Goal: Task Accomplishment & Management: Use online tool/utility

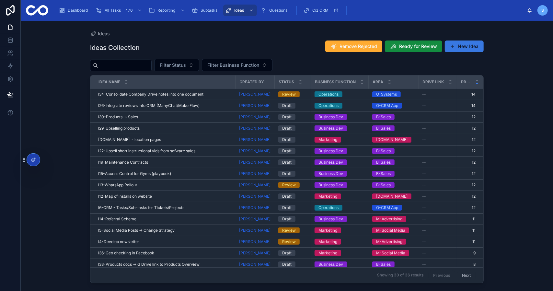
click at [468, 47] on button "New Idea" at bounding box center [464, 47] width 39 height 12
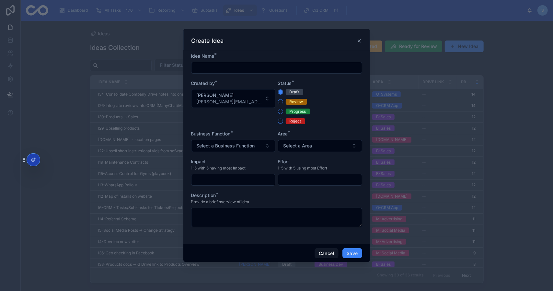
click at [238, 68] on input "text" at bounding box center [277, 67] width 171 height 9
type input "**********"
click at [225, 144] on span "Select a Business Function" at bounding box center [226, 146] width 58 height 6
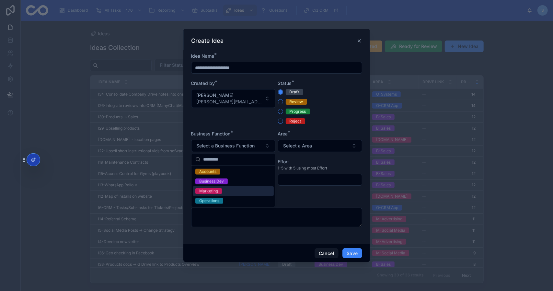
click at [233, 190] on div "Marketing" at bounding box center [233, 191] width 81 height 10
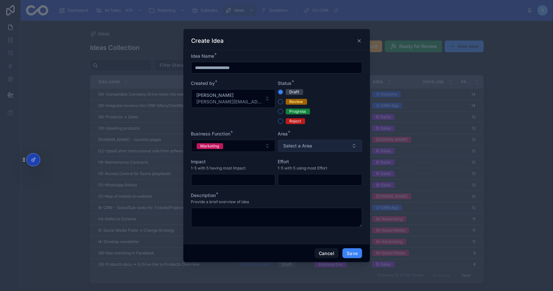
click at [341, 148] on button "Select a Area" at bounding box center [320, 146] width 84 height 12
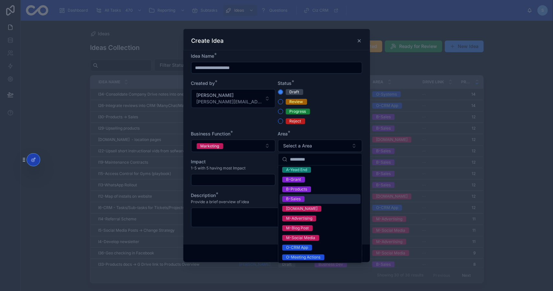
scroll to position [32, 0]
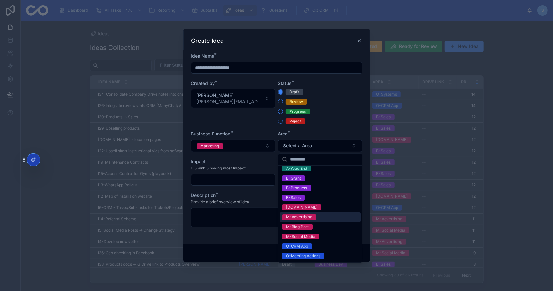
click at [307, 218] on div "M-Advertising" at bounding box center [299, 217] width 26 height 6
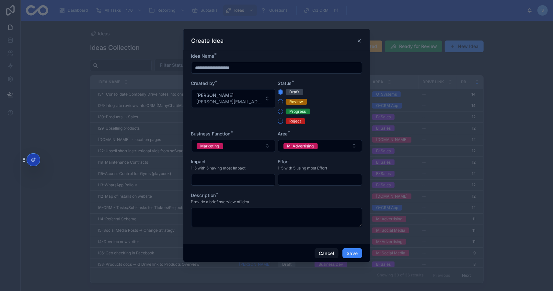
click at [238, 177] on input "text" at bounding box center [234, 179] width 84 height 9
type input "*"
click at [305, 180] on input "text" at bounding box center [320, 179] width 84 height 9
type input "*"
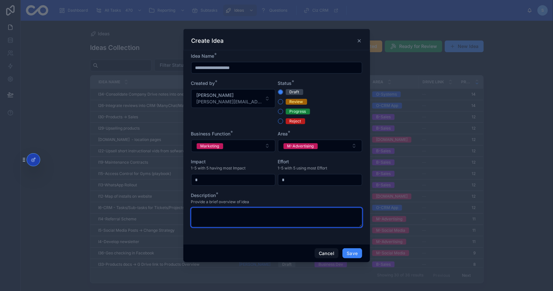
click at [260, 222] on textarea at bounding box center [276, 217] width 171 height 19
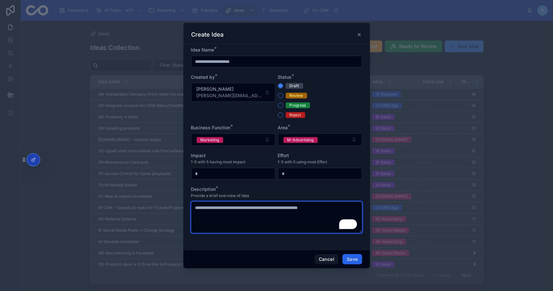
type textarea "**********"
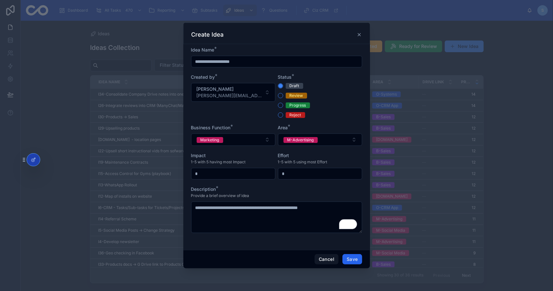
click at [354, 259] on button "Save" at bounding box center [352, 259] width 19 height 10
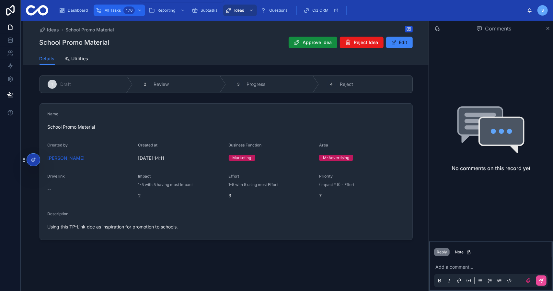
click at [115, 10] on span "All Tasks" at bounding box center [113, 10] width 16 height 5
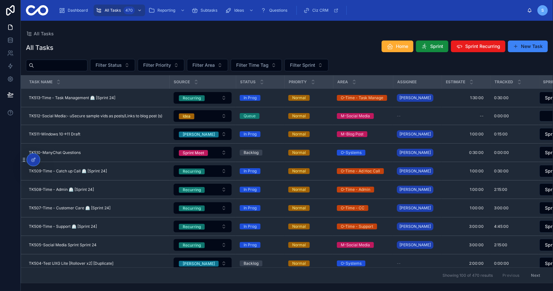
drag, startPoint x: 314, startPoint y: 26, endPoint x: 348, endPoint y: 30, distance: 33.9
click at [315, 26] on div "All Tasks All Tasks Home Sprint Sprint Recurring New Task Filter Status Filter …" at bounding box center [287, 152] width 533 height 263
click at [430, 47] on button "Sprint" at bounding box center [432, 47] width 32 height 12
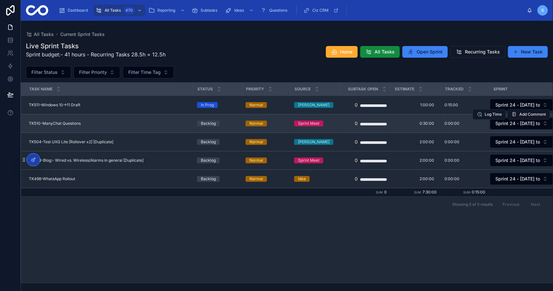
click at [91, 123] on div "TK510-ManyChat Questions TK510-ManyChat Questions" at bounding box center [109, 123] width 160 height 5
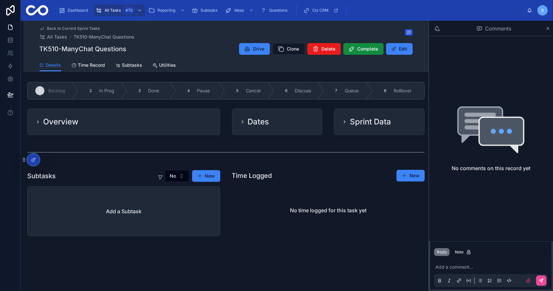
click at [157, 127] on div "Overview" at bounding box center [124, 122] width 193 height 26
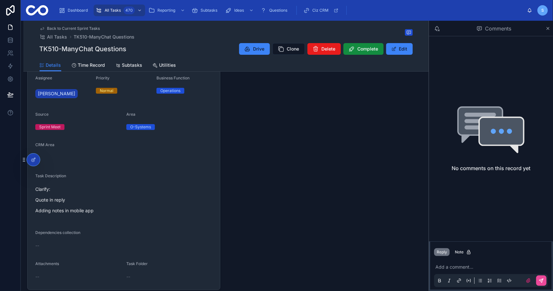
scroll to position [97, 0]
drag, startPoint x: 70, startPoint y: 202, endPoint x: 31, endPoint y: 201, distance: 38.6
click at [31, 201] on form "Name ManyChat Questions Assignee Simon Priority Normal Business Function Operat…" at bounding box center [124, 164] width 193 height 253
copy p "Quote in reply"
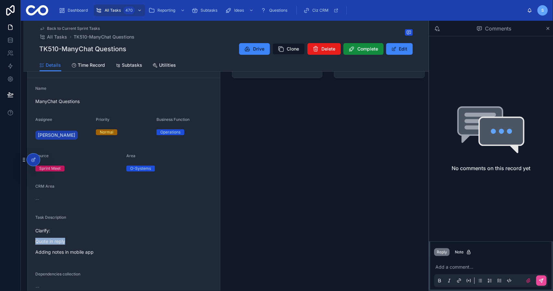
scroll to position [0, 0]
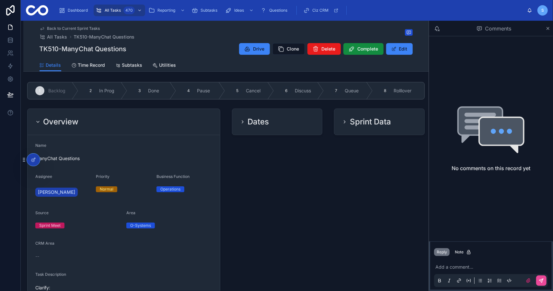
click at [157, 114] on div "Overview" at bounding box center [124, 122] width 193 height 26
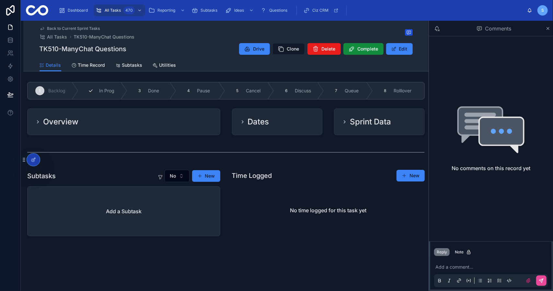
click at [108, 87] on div "2 In Prog" at bounding box center [102, 90] width 49 height 17
click at [83, 29] on span "Back to Current Sprint Tasks" at bounding box center [73, 28] width 53 height 5
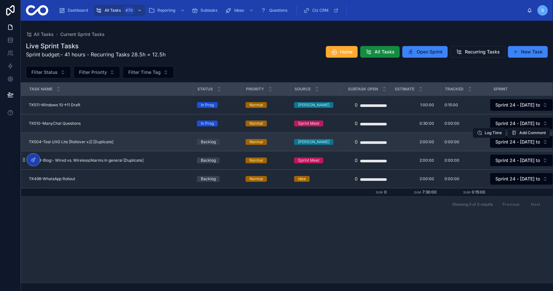
click at [107, 143] on span "TK504-Test UXG Lite [Rollover x2] [Duplicate]" at bounding box center [71, 141] width 85 height 5
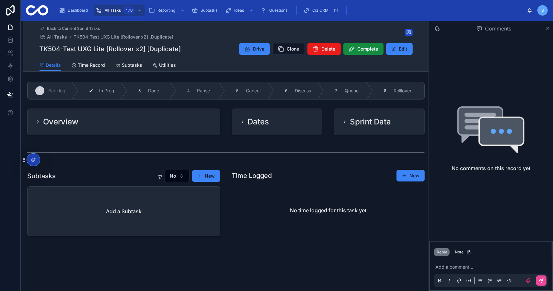
click at [100, 89] on span "In Prog" at bounding box center [106, 91] width 15 height 6
click at [152, 90] on span "Done" at bounding box center [153, 91] width 11 height 6
click at [379, 48] on button "Complete" at bounding box center [364, 49] width 40 height 12
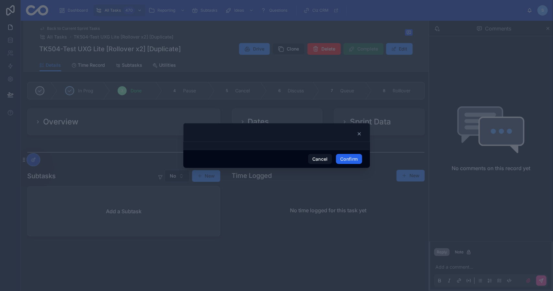
click at [357, 160] on button "Confirm" at bounding box center [349, 159] width 26 height 10
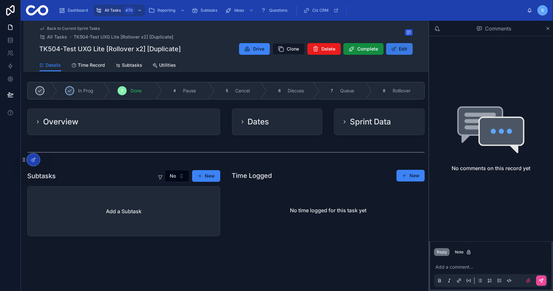
click at [402, 49] on button "Edit" at bounding box center [399, 49] width 27 height 12
click at [171, 128] on div "Overview" at bounding box center [124, 122] width 193 height 26
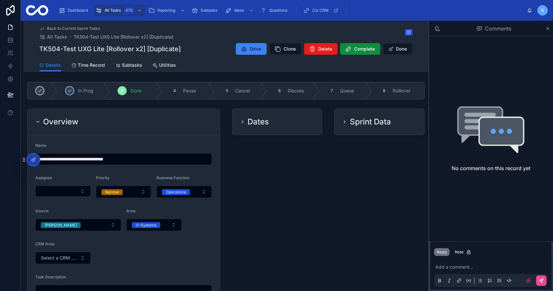
click at [113, 160] on input "**********" at bounding box center [124, 159] width 176 height 9
click at [73, 190] on button "Select Button" at bounding box center [62, 191] width 55 height 11
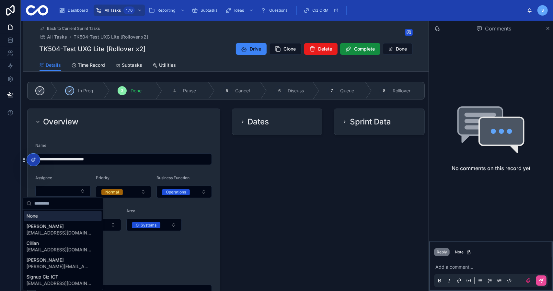
click at [96, 158] on input "**********" at bounding box center [124, 159] width 176 height 9
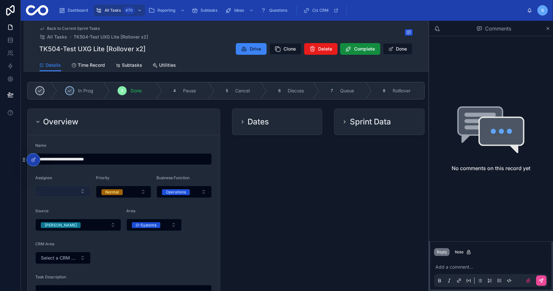
type input "**********"
click at [58, 190] on button "Select Button" at bounding box center [62, 191] width 55 height 11
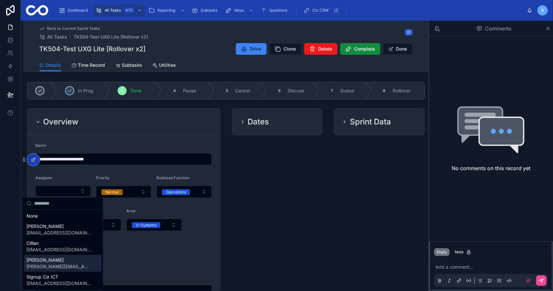
click at [61, 262] on span "[PERSON_NAME]" at bounding box center [59, 260] width 65 height 6
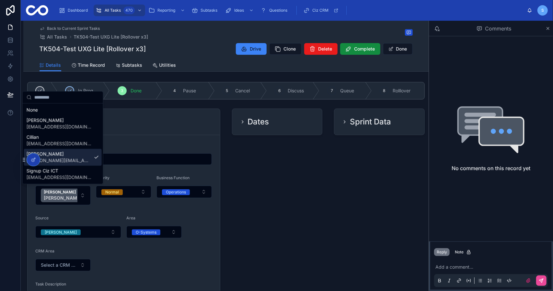
click at [211, 172] on form "**********" at bounding box center [124, 266] width 193 height 263
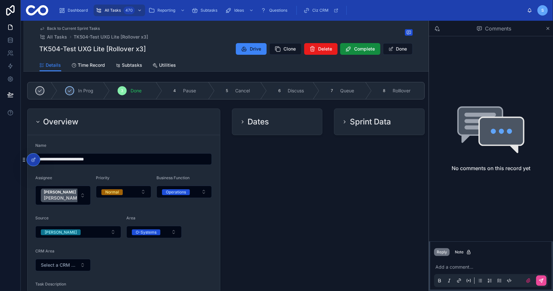
click at [272, 117] on div "Dates" at bounding box center [277, 122] width 75 height 10
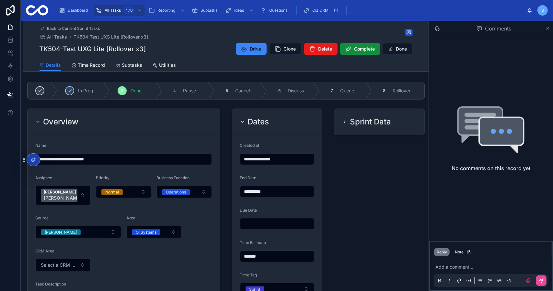
click at [367, 119] on h2 "Sprint Data" at bounding box center [370, 122] width 41 height 10
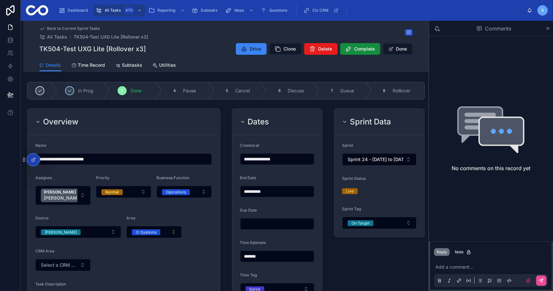
click at [278, 120] on div "Dates" at bounding box center [277, 122] width 75 height 10
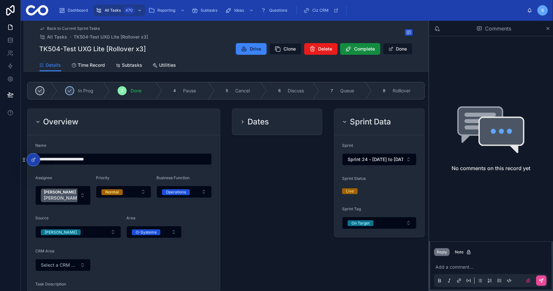
click at [350, 117] on h2 "Sprint Data" at bounding box center [370, 122] width 41 height 10
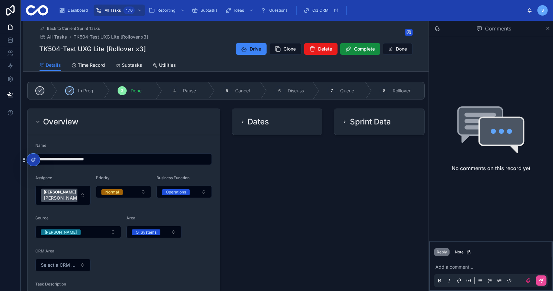
click at [157, 124] on div "Overview" at bounding box center [123, 122] width 177 height 10
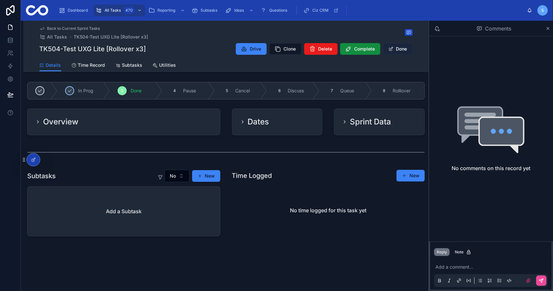
click at [404, 48] on button "Done" at bounding box center [398, 49] width 30 height 12
click at [69, 29] on span "Back to Current Sprint Tasks" at bounding box center [73, 28] width 53 height 5
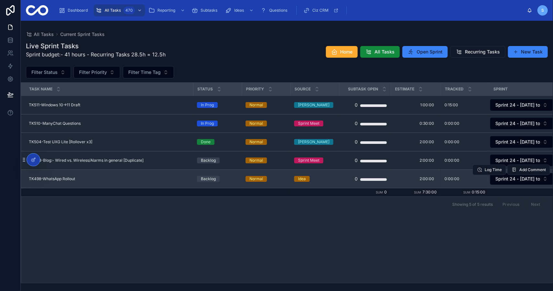
click at [101, 179] on div "TK498-WhatsApp Rollout TK498-WhatsApp Rollout" at bounding box center [109, 178] width 160 height 5
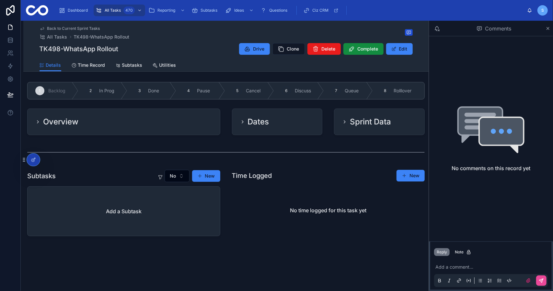
click at [118, 130] on div "Overview" at bounding box center [124, 122] width 193 height 26
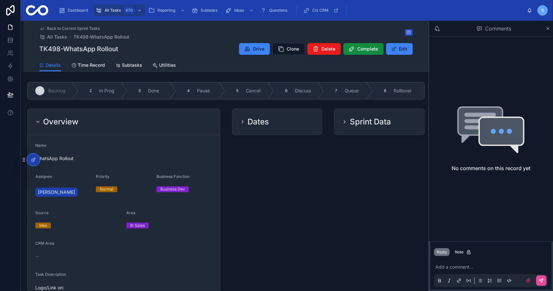
click at [123, 122] on div "Overview" at bounding box center [123, 122] width 177 height 10
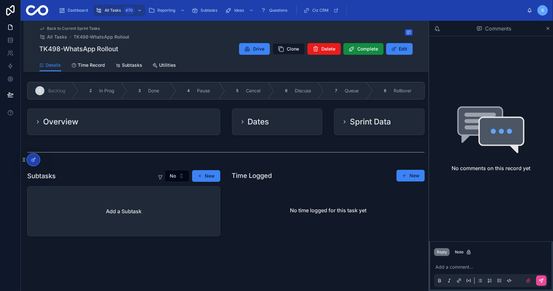
click at [84, 26] on span "Back to Current Sprint Tasks" at bounding box center [73, 28] width 53 height 5
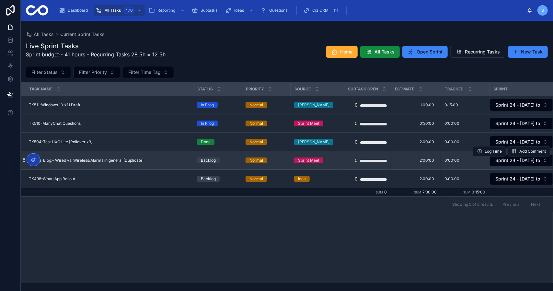
click at [95, 161] on span "TK503-Blog:- Wired vs. Wireless/Alarms in general [Duplicate]" at bounding box center [86, 160] width 115 height 5
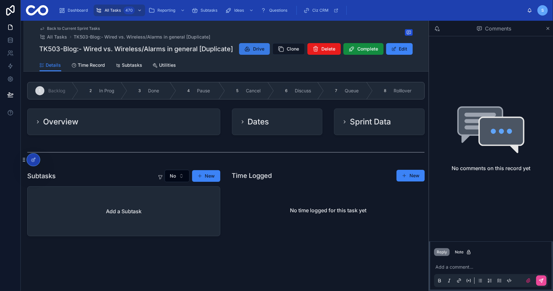
click at [264, 49] on span "Drive" at bounding box center [259, 49] width 11 height 6
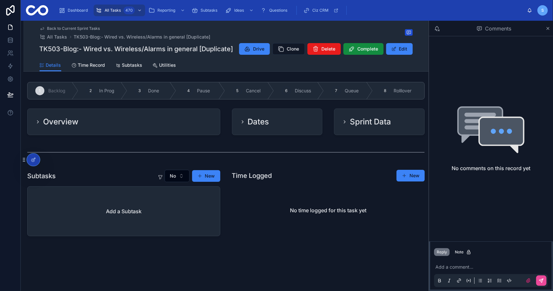
click at [264, 49] on span "Drive" at bounding box center [259, 49] width 11 height 6
click at [136, 125] on div "Overview" at bounding box center [123, 122] width 177 height 10
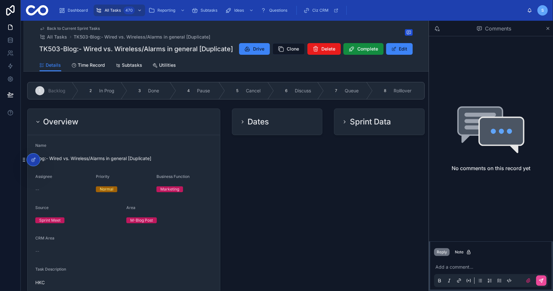
click at [133, 125] on div "Overview" at bounding box center [123, 122] width 177 height 10
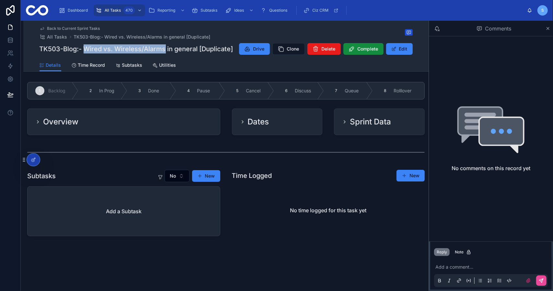
drag, startPoint x: 85, startPoint y: 45, endPoint x: 165, endPoint y: 48, distance: 79.8
click at [165, 48] on h1 "TK503-Blog:- Wired vs. Wireless/Alarms in general [Duplicate]" at bounding box center [137, 48] width 194 height 9
copy h1 "Wired vs. Wireless/Alarms"
click at [64, 26] on span "Back to Current Sprint Tasks" at bounding box center [73, 28] width 53 height 5
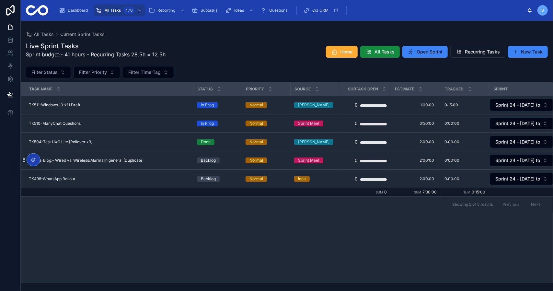
click at [154, 41] on h1 "Live Sprint Tasks" at bounding box center [96, 45] width 140 height 9
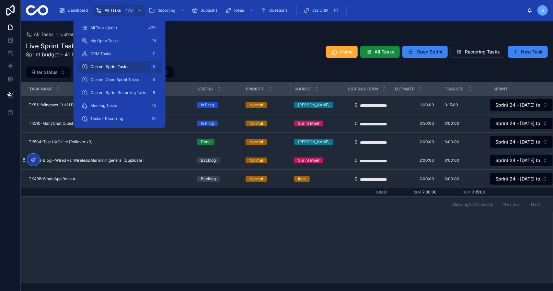
click at [113, 13] on div "All Tasks 470" at bounding box center [120, 10] width 48 height 10
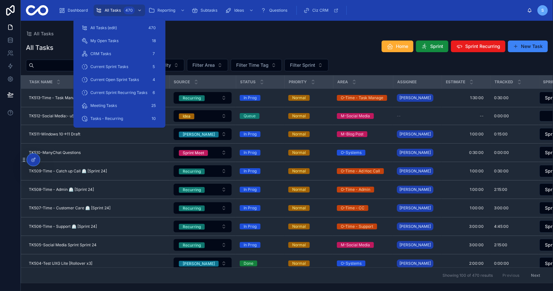
click at [175, 47] on div "All Tasks Home Sprint Sprint Recurring New Task" at bounding box center [287, 47] width 522 height 15
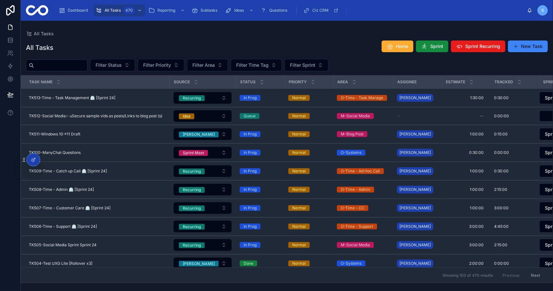
click at [70, 67] on input "text" at bounding box center [60, 65] width 53 height 9
paste input "**********"
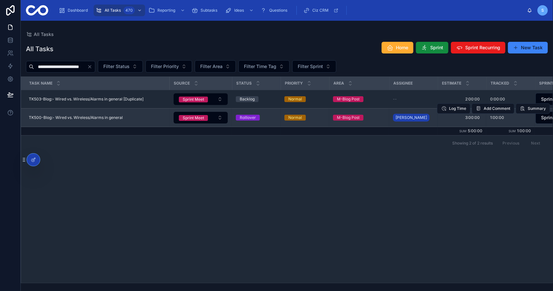
type input "**********"
click at [88, 117] on span "TK500-Blog:- Wired vs. Wireless/Alarms in general" at bounding box center [76, 117] width 94 height 5
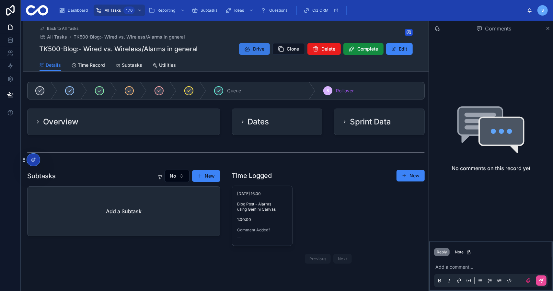
click at [256, 49] on span "Drive" at bounding box center [259, 49] width 11 height 6
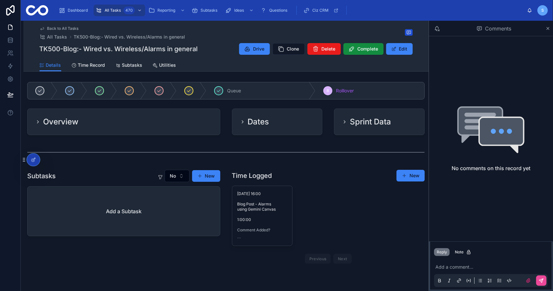
click at [256, 49] on span "Drive" at bounding box center [259, 49] width 11 height 6
click at [175, 123] on div "Overview" at bounding box center [123, 122] width 177 height 10
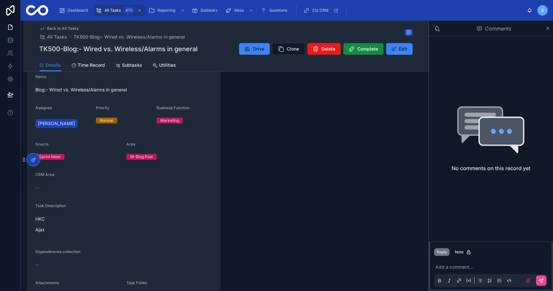
scroll to position [32, 0]
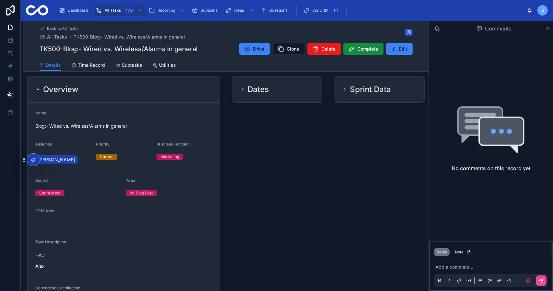
click at [193, 94] on div "Overview" at bounding box center [123, 89] width 177 height 10
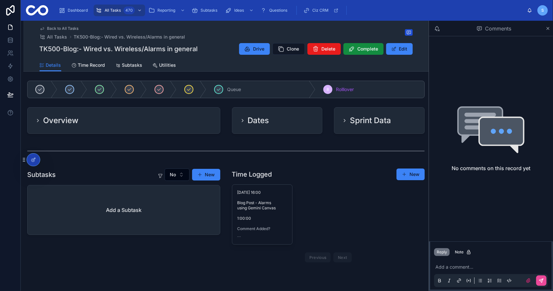
scroll to position [0, 0]
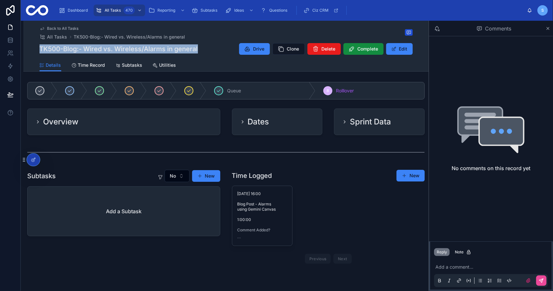
drag, startPoint x: 37, startPoint y: 49, endPoint x: 211, endPoint y: 53, distance: 173.8
click at [211, 53] on div "Back to All Tasks All Tasks TK500-Blog:- Wired vs. Wireless/Alarms in general T…" at bounding box center [226, 46] width 406 height 51
copy h1 "TK500-Blog:- Wired vs. Wireless/Alarms in general"
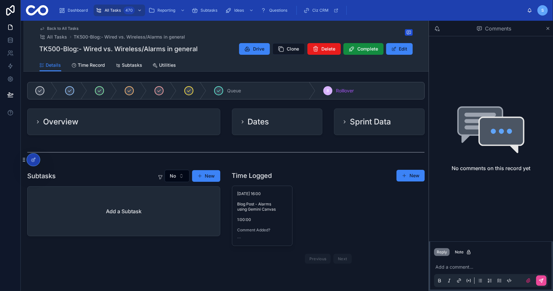
click at [209, 40] on div "Back to All Tasks All Tasks TK500-Blog:- Wired vs. Wireless/Alarms in general" at bounding box center [226, 33] width 373 height 14
drag, startPoint x: 164, startPoint y: 50, endPoint x: 32, endPoint y: 53, distance: 131.6
click at [32, 53] on div "Back to All Tasks All Tasks TK500-Blog:- Wired vs. Wireless/Alarms in general T…" at bounding box center [226, 46] width 406 height 51
copy h1 "TK500-Blog:- Wired vs. Wireless/Alarms"
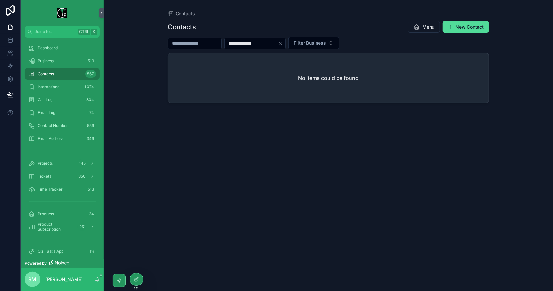
click at [247, 42] on input "**********" at bounding box center [251, 43] width 53 height 9
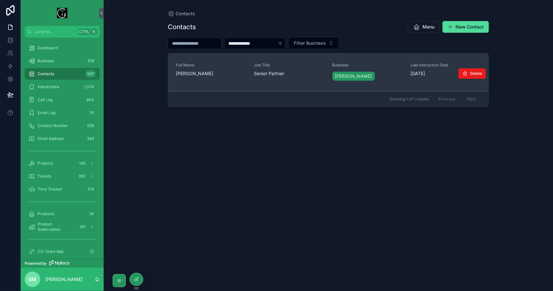
type input "**********"
click at [204, 70] on span "David Kerr - Blarney" at bounding box center [211, 73] width 70 height 6
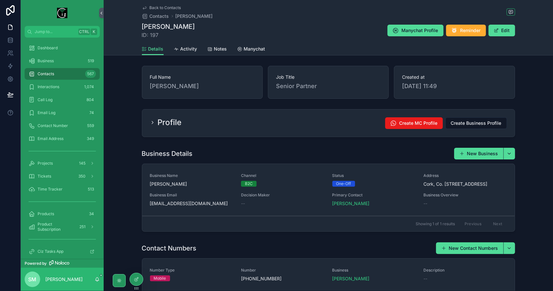
click at [207, 127] on div "Profile Create MC Profile Create Business Profile" at bounding box center [328, 123] width 357 height 12
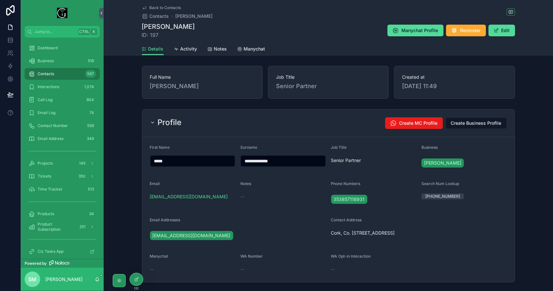
click at [207, 127] on div "Profile Create MC Profile Create Business Profile" at bounding box center [328, 123] width 357 height 12
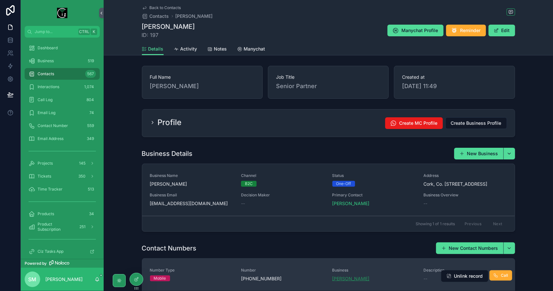
click at [348, 277] on span "David Kerr - Blarney" at bounding box center [351, 279] width 37 height 6
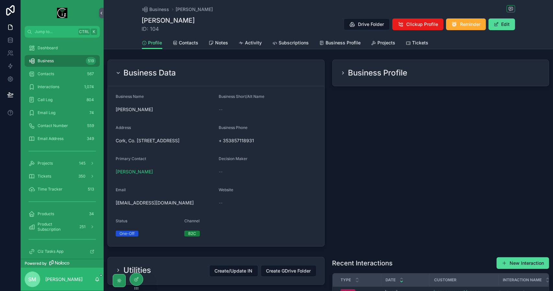
click at [237, 72] on div "Business Data" at bounding box center [216, 73] width 201 height 10
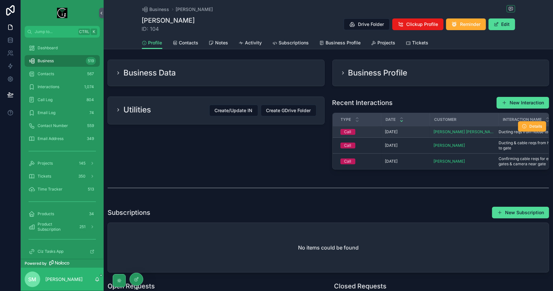
click at [510, 131] on span "Ducting reqs from house to gate" at bounding box center [528, 131] width 59 height 5
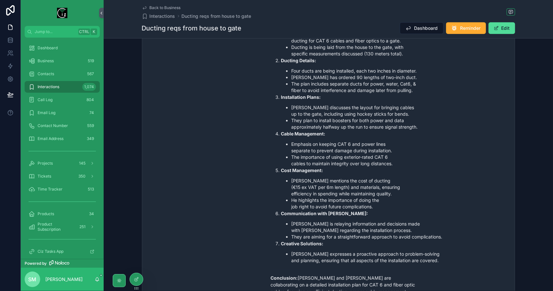
scroll to position [292, 0]
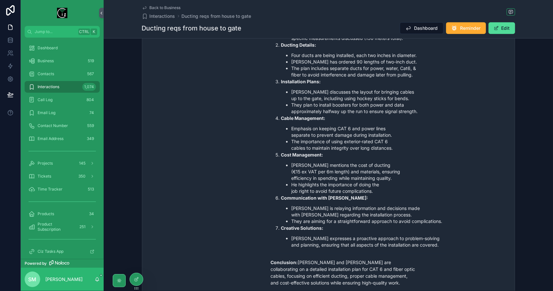
drag, startPoint x: 334, startPoint y: 108, endPoint x: 335, endPoint y: 104, distance: 3.9
drag, startPoint x: 335, startPoint y: 104, endPoint x: 290, endPoint y: 138, distance: 56.2
click at [291, 138] on li "The importance of using exterior-rated CAT 6 cables to maintain integrity over …" at bounding box center [368, 144] width 155 height 13
click at [61, 62] on div "Business 519" at bounding box center [62, 61] width 67 height 10
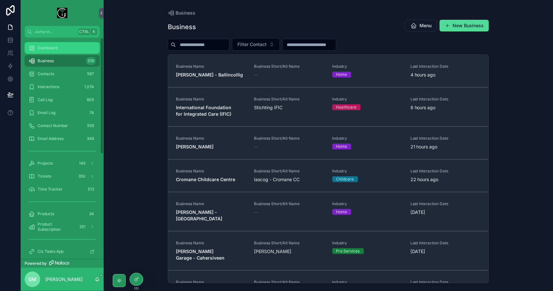
click at [65, 53] on div "Dashboard" at bounding box center [62, 48] width 67 height 10
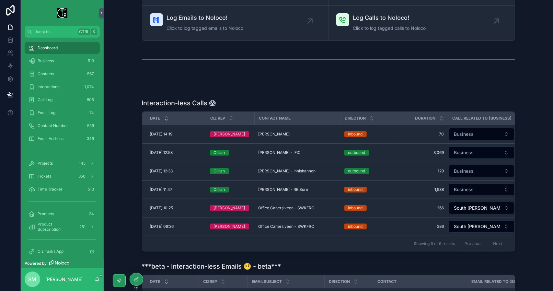
scroll to position [97, 0]
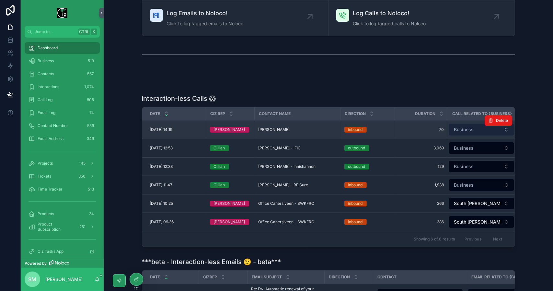
click at [477, 129] on button "Business" at bounding box center [482, 130] width 66 height 12
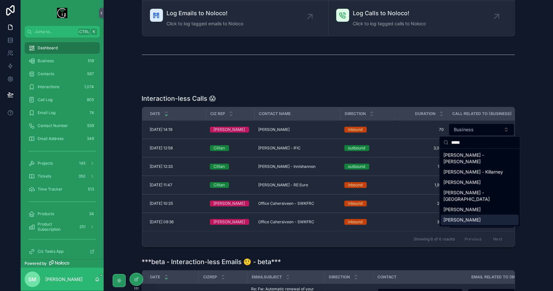
type input "*****"
click at [481, 215] on div "David Kerr - Blarney" at bounding box center [480, 220] width 78 height 10
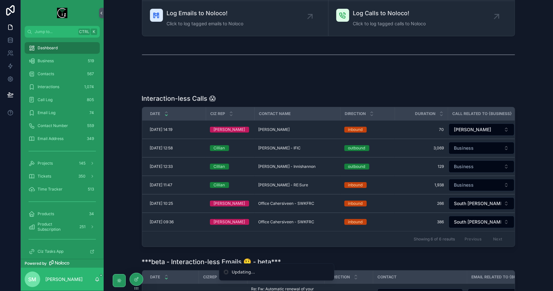
click at [409, 85] on div "scrollable content" at bounding box center [328, 83] width 439 height 5
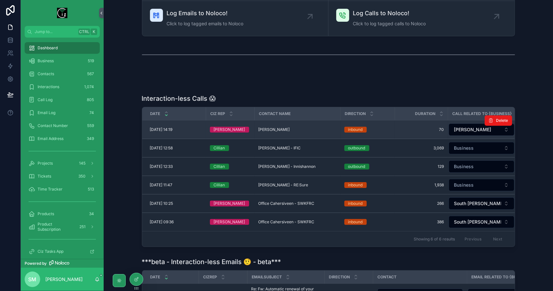
click at [262, 130] on span "David Kerr - Blarney" at bounding box center [274, 129] width 31 height 5
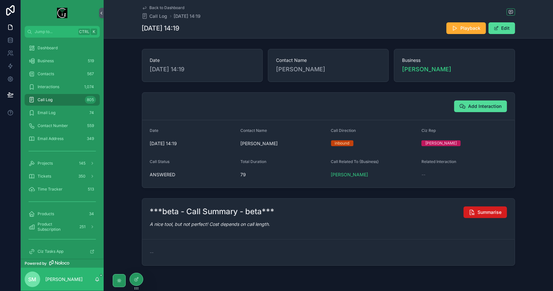
click at [496, 210] on span "Summarise" at bounding box center [490, 212] width 24 height 6
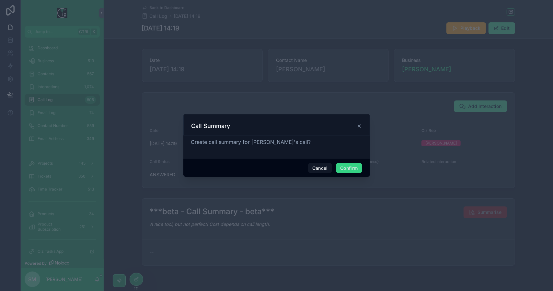
click at [357, 171] on button "Confirm" at bounding box center [349, 168] width 26 height 10
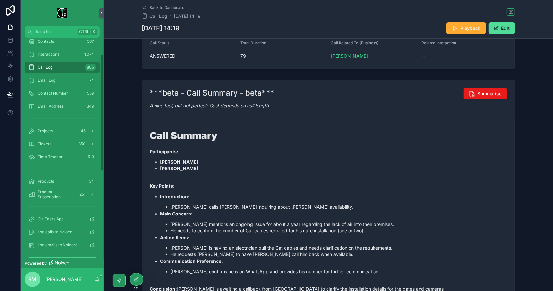
scroll to position [183, 0]
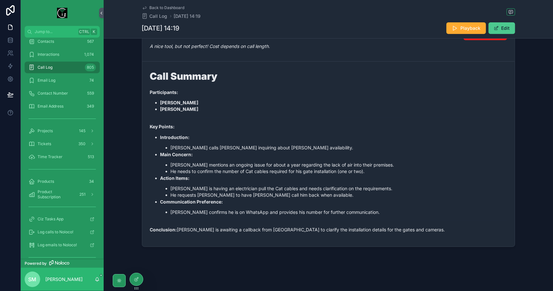
click at [504, 25] on button "Edit" at bounding box center [502, 28] width 27 height 12
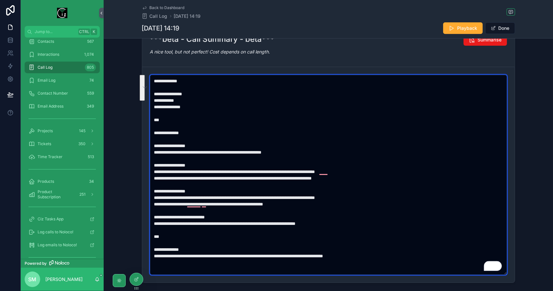
drag, startPoint x: 314, startPoint y: 151, endPoint x: 145, endPoint y: 126, distance: 171.6
click at [145, 126] on form "**********" at bounding box center [328, 175] width 373 height 216
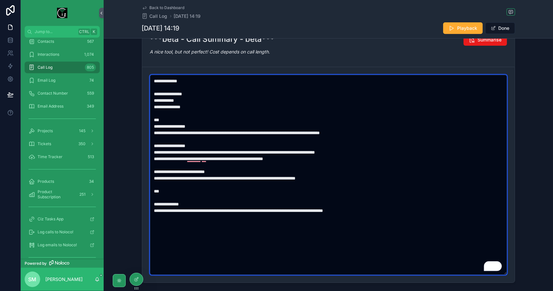
click at [219, 156] on textarea "**********" at bounding box center [329, 175] width 358 height 200
click at [272, 201] on textarea "**********" at bounding box center [329, 175] width 358 height 200
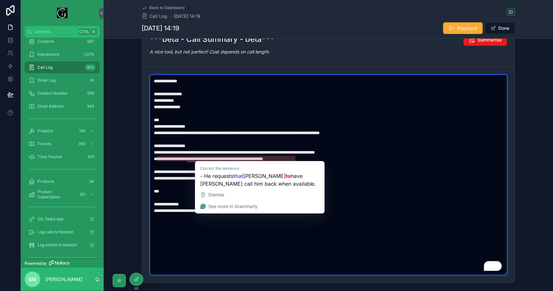
click at [201, 160] on textarea "**********" at bounding box center [329, 175] width 358 height 200
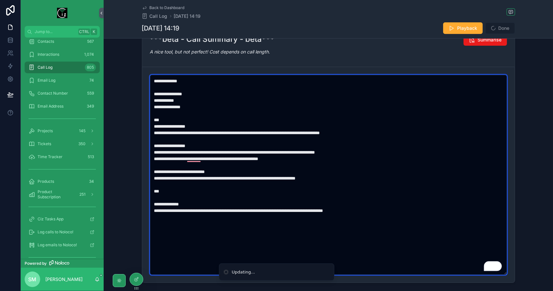
click at [228, 204] on textarea "**********" at bounding box center [329, 175] width 358 height 200
click at [329, 211] on textarea "**********" at bounding box center [329, 175] width 358 height 200
click at [384, 213] on textarea "**********" at bounding box center [329, 175] width 358 height 200
click at [230, 206] on textarea "**********" at bounding box center [329, 175] width 358 height 200
click at [229, 207] on textarea "**********" at bounding box center [329, 175] width 358 height 200
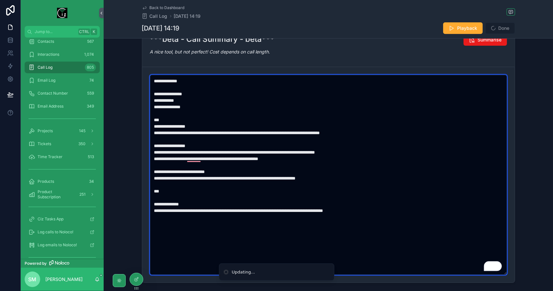
click at [338, 162] on textarea "**********" at bounding box center [329, 175] width 358 height 200
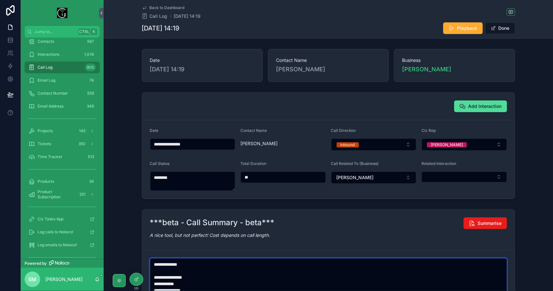
scroll to position [0, 0]
type textarea "**********"
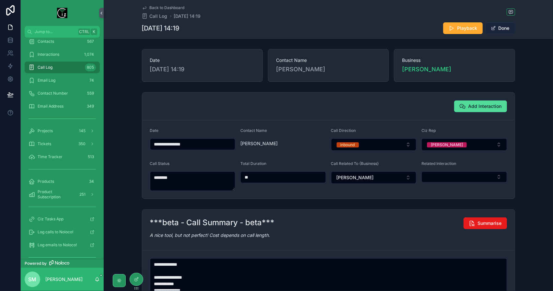
click at [505, 26] on button "Done" at bounding box center [501, 28] width 30 height 12
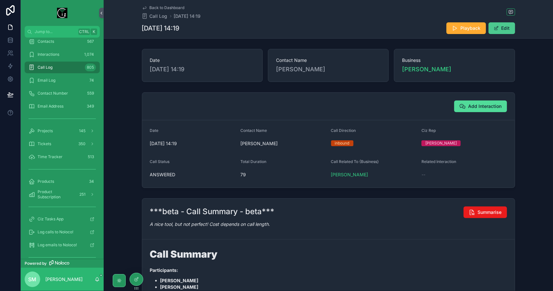
click at [505, 26] on button "Edit" at bounding box center [502, 28] width 27 height 12
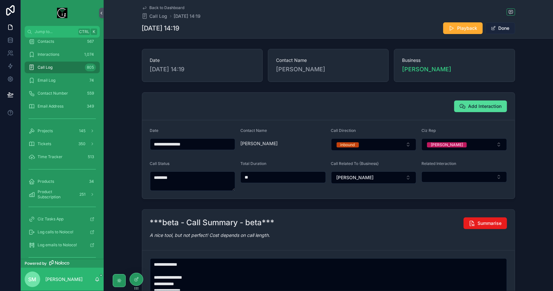
click at [506, 27] on button "Done" at bounding box center [501, 28] width 30 height 12
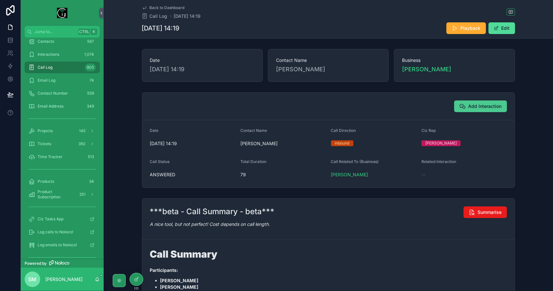
click at [489, 104] on span "Add Interaction" at bounding box center [485, 106] width 33 height 6
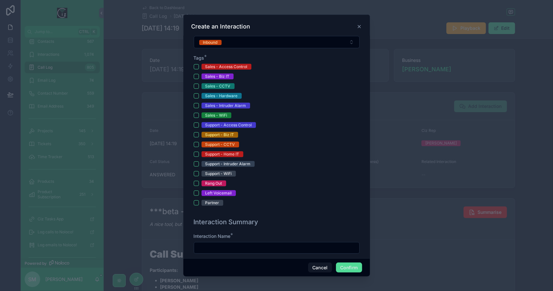
scroll to position [195, 0]
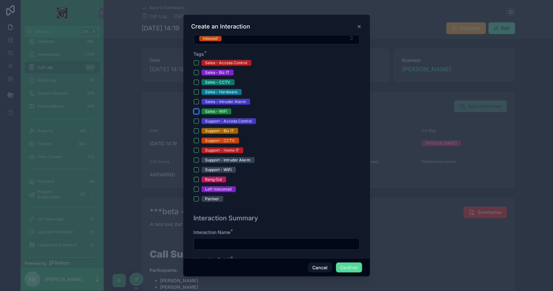
click at [197, 109] on button "Sales - WiFi" at bounding box center [196, 111] width 5 height 5
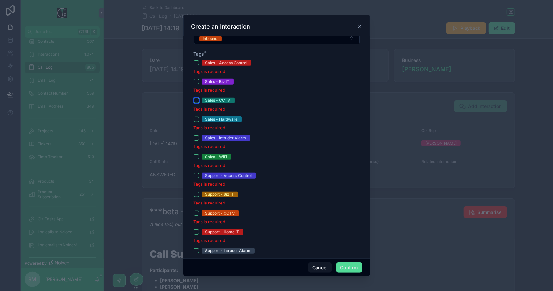
click at [197, 100] on button "Sales - CCTV" at bounding box center [196, 100] width 5 height 5
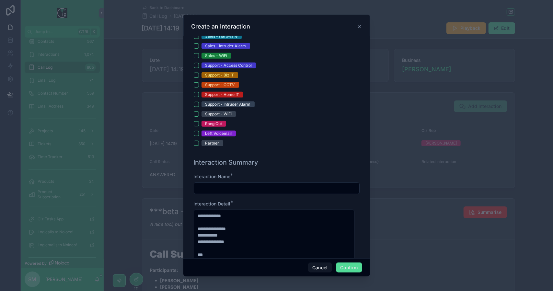
scroll to position [292, 0]
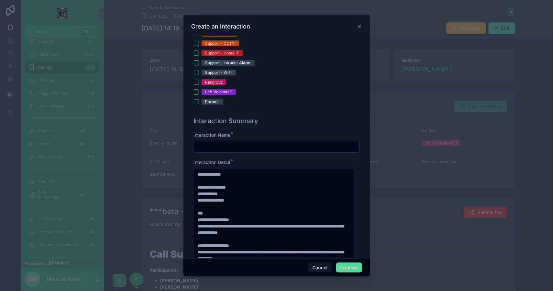
click at [269, 143] on input "text" at bounding box center [276, 146] width 165 height 9
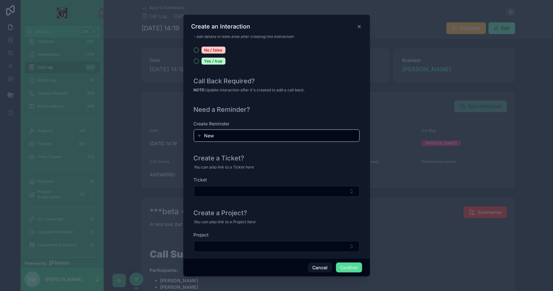
scroll to position [697, 0]
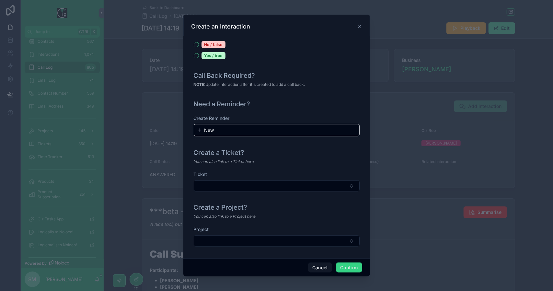
type input "**********"
click at [350, 271] on button "Confirm" at bounding box center [349, 268] width 26 height 10
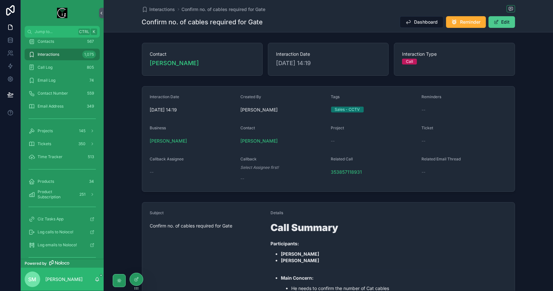
click at [508, 23] on button "Edit" at bounding box center [502, 22] width 27 height 12
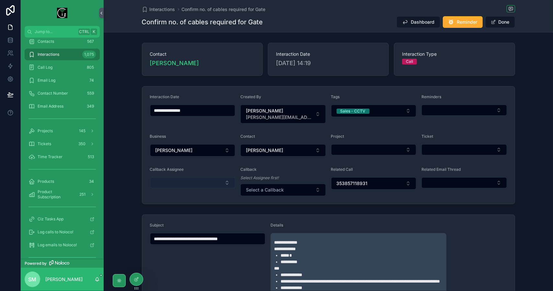
click at [204, 179] on button "Select Button" at bounding box center [193, 182] width 86 height 11
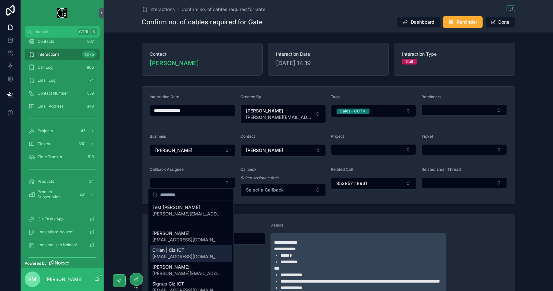
click at [204, 252] on div "Cillian | Ciz ICT cillian@cizict.com" at bounding box center [191, 253] width 82 height 17
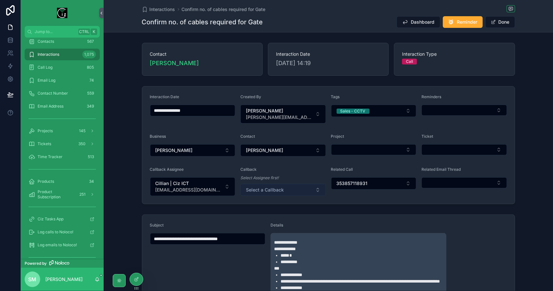
click at [280, 190] on span "Select a Callback" at bounding box center [265, 190] width 38 height 6
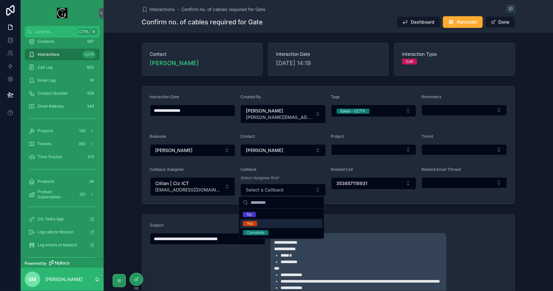
click at [272, 221] on div "Yes" at bounding box center [282, 223] width 82 height 9
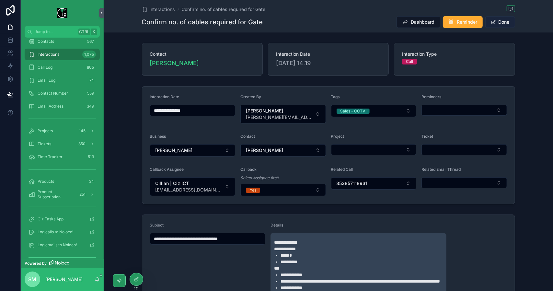
click at [508, 22] on button "Done" at bounding box center [501, 22] width 30 height 12
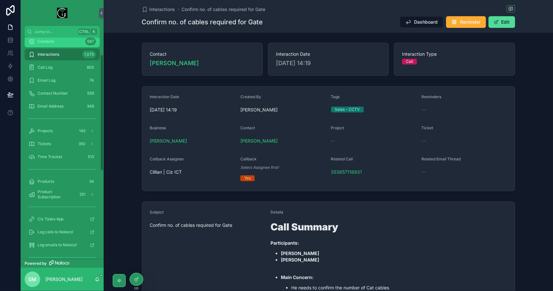
click at [69, 43] on div "Contacts 567" at bounding box center [62, 41] width 67 height 10
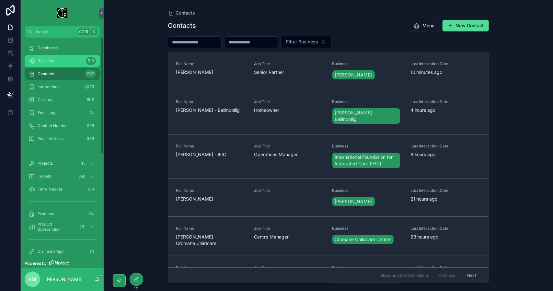
click at [71, 57] on div "Business 519" at bounding box center [62, 61] width 67 height 10
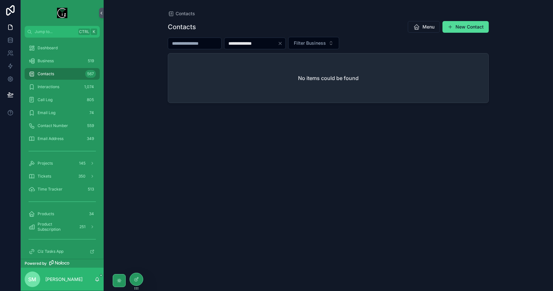
click at [245, 44] on input "**********" at bounding box center [251, 43] width 53 height 9
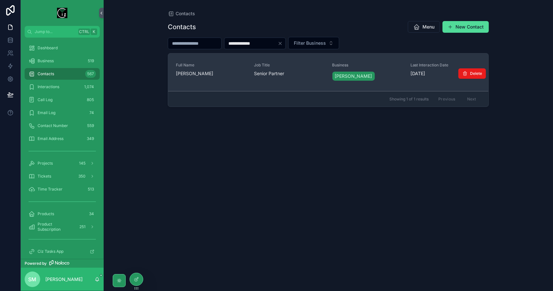
type input "**********"
click at [233, 72] on span "David Kerr - Blarney" at bounding box center [211, 73] width 70 height 6
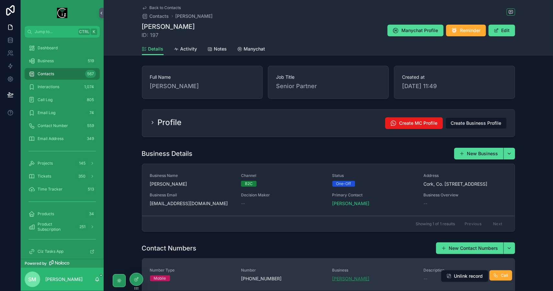
click at [360, 280] on span "David Kerr - Blarney" at bounding box center [351, 279] width 37 height 6
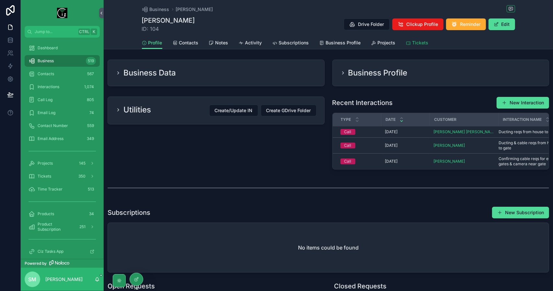
click at [414, 42] on span "Tickets" at bounding box center [421, 43] width 16 height 6
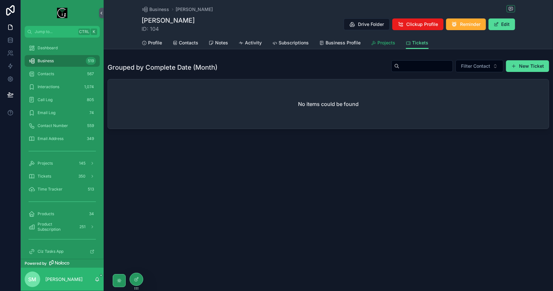
click at [390, 42] on span "Projects" at bounding box center [387, 43] width 18 height 6
click at [150, 42] on span "Profile" at bounding box center [155, 43] width 14 height 6
